Goal: Task Accomplishment & Management: Use online tool/utility

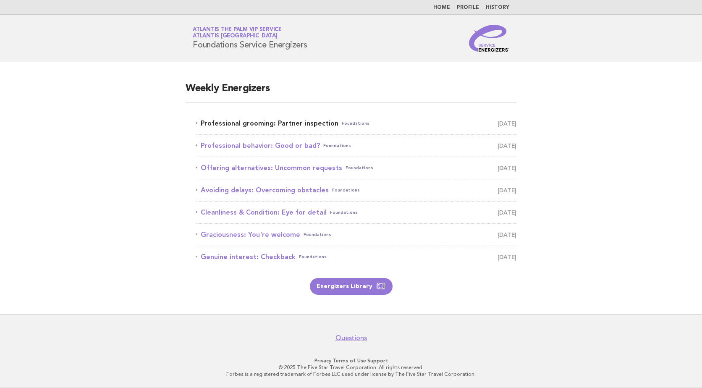
click at [248, 125] on link "Professional grooming: Partner inspection Foundations October 2" at bounding box center [356, 124] width 321 height 12
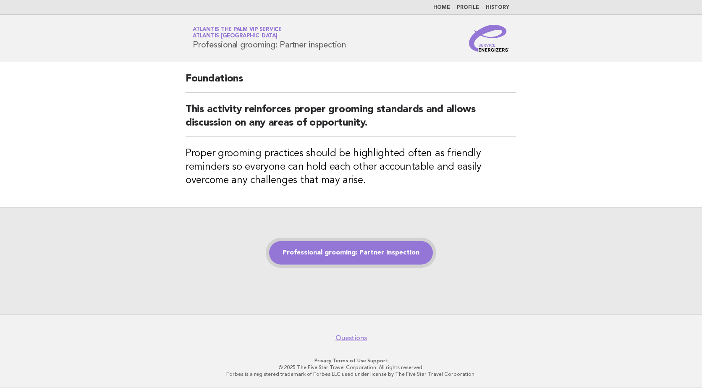
click at [362, 248] on link "Professional grooming: Partner inspection" at bounding box center [351, 253] width 164 height 24
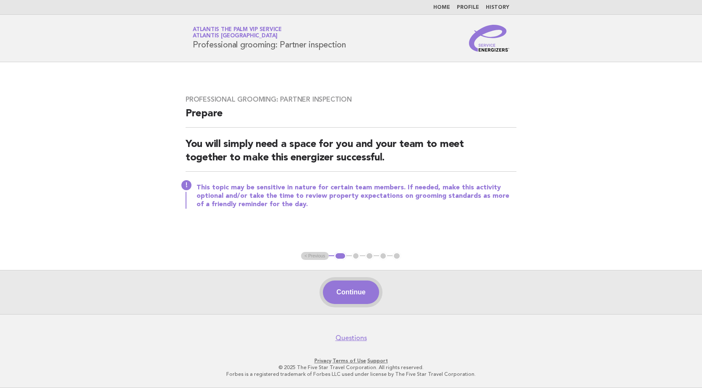
click at [347, 292] on button "Continue" at bounding box center [351, 293] width 56 height 24
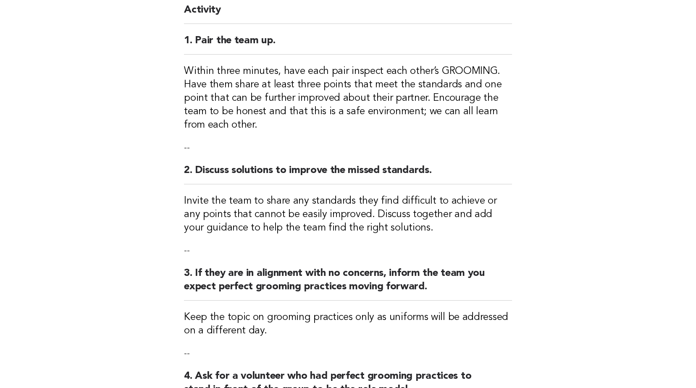
scroll to position [252, 0]
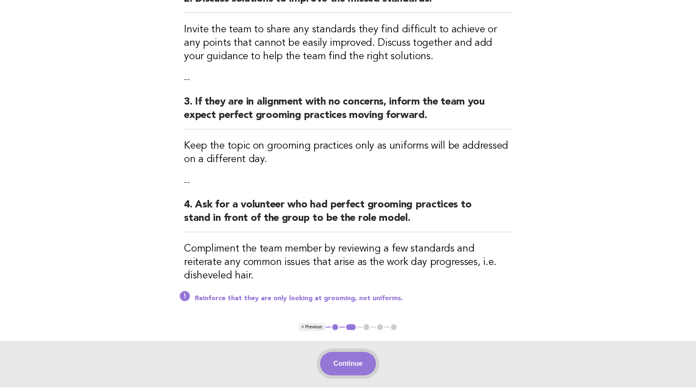
click at [347, 353] on button "Continue" at bounding box center [348, 364] width 56 height 24
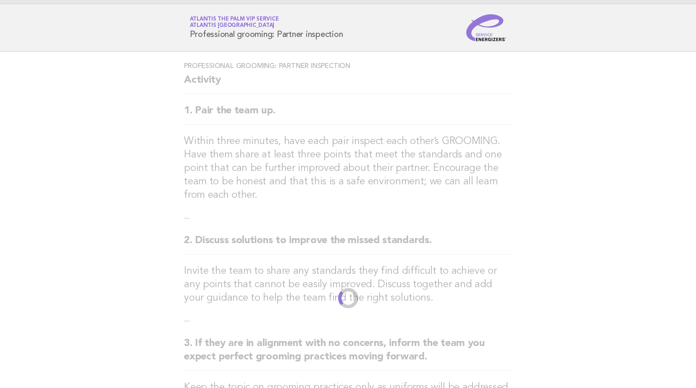
scroll to position [0, 0]
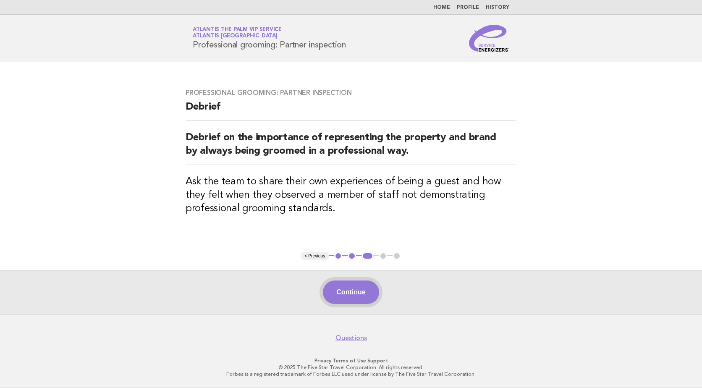
click at [363, 290] on button "Continue" at bounding box center [351, 293] width 56 height 24
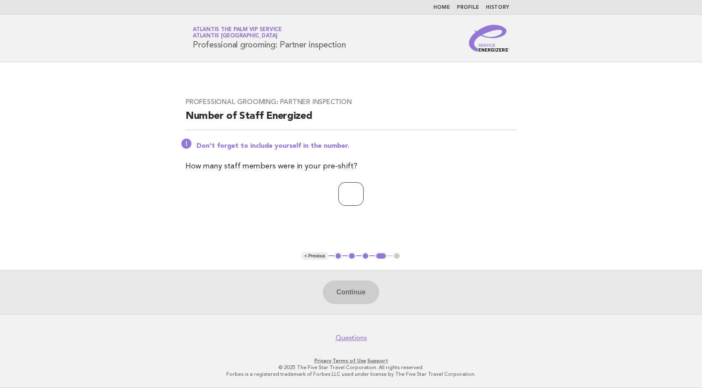
click at [341, 192] on input "number" at bounding box center [350, 194] width 25 height 24
type input "*"
click at [357, 294] on button "Continue" at bounding box center [351, 293] width 56 height 24
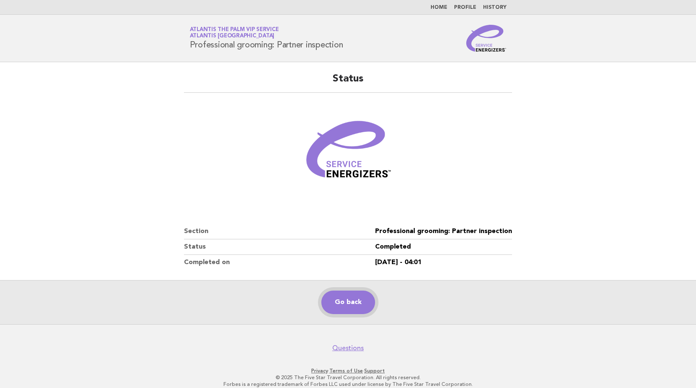
click at [357, 294] on link "Go back" at bounding box center [348, 303] width 54 height 24
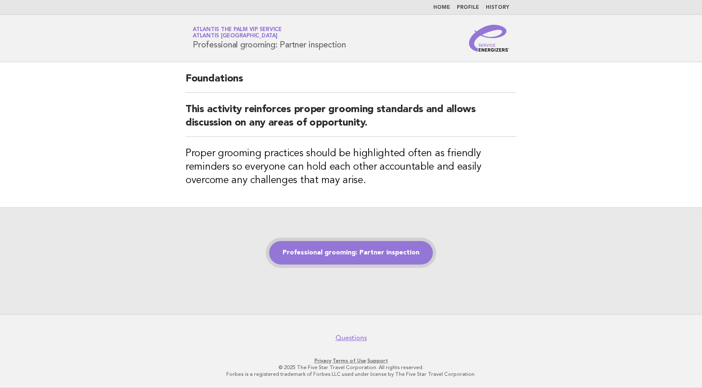
click at [367, 254] on link "Professional grooming: Partner inspection" at bounding box center [351, 253] width 164 height 24
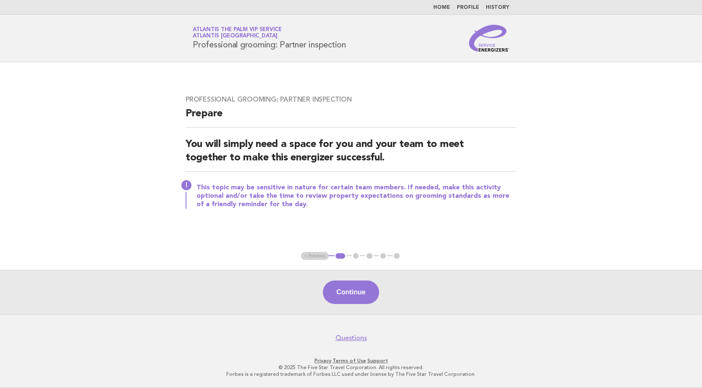
click at [359, 311] on div "Continue" at bounding box center [351, 292] width 702 height 44
click at [360, 288] on button "Continue" at bounding box center [351, 293] width 56 height 24
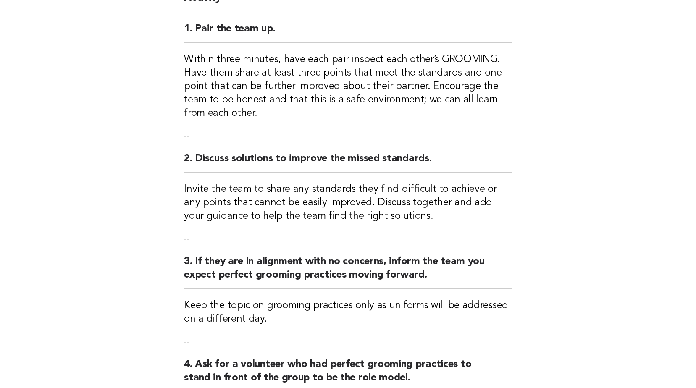
scroll to position [323, 0]
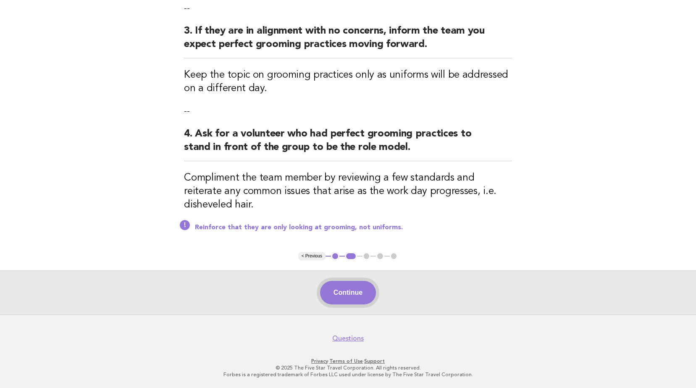
click at [354, 293] on button "Continue" at bounding box center [348, 293] width 56 height 24
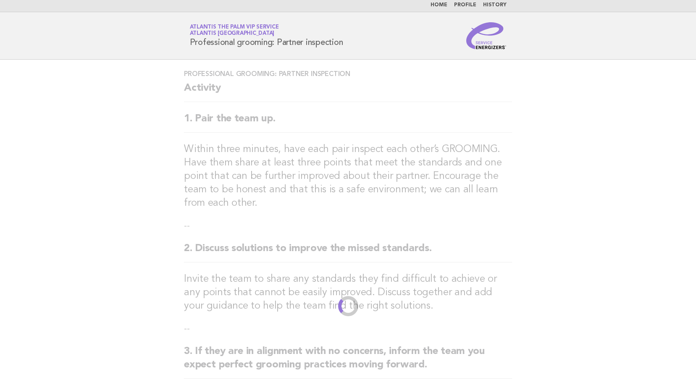
scroll to position [0, 0]
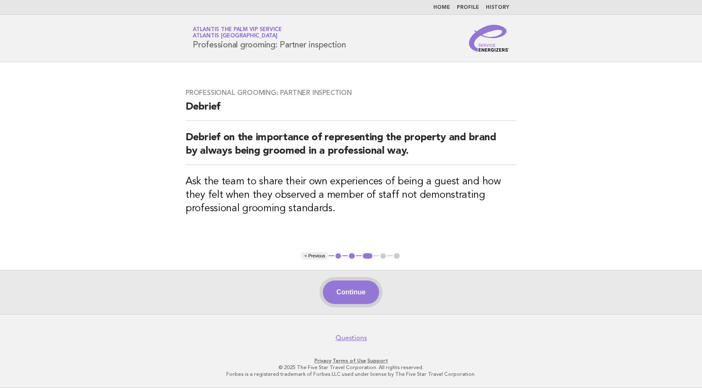
click at [337, 290] on button "Continue" at bounding box center [351, 293] width 56 height 24
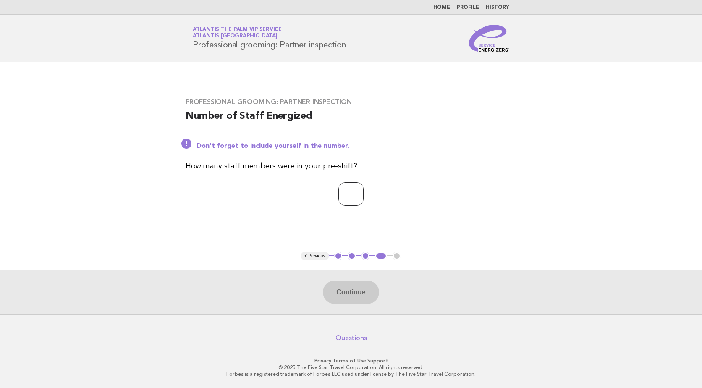
click at [350, 200] on input "number" at bounding box center [350, 194] width 25 height 24
type input "*"
click at [352, 284] on button "Continue" at bounding box center [351, 293] width 56 height 24
